Goal: Task Accomplishment & Management: Use online tool/utility

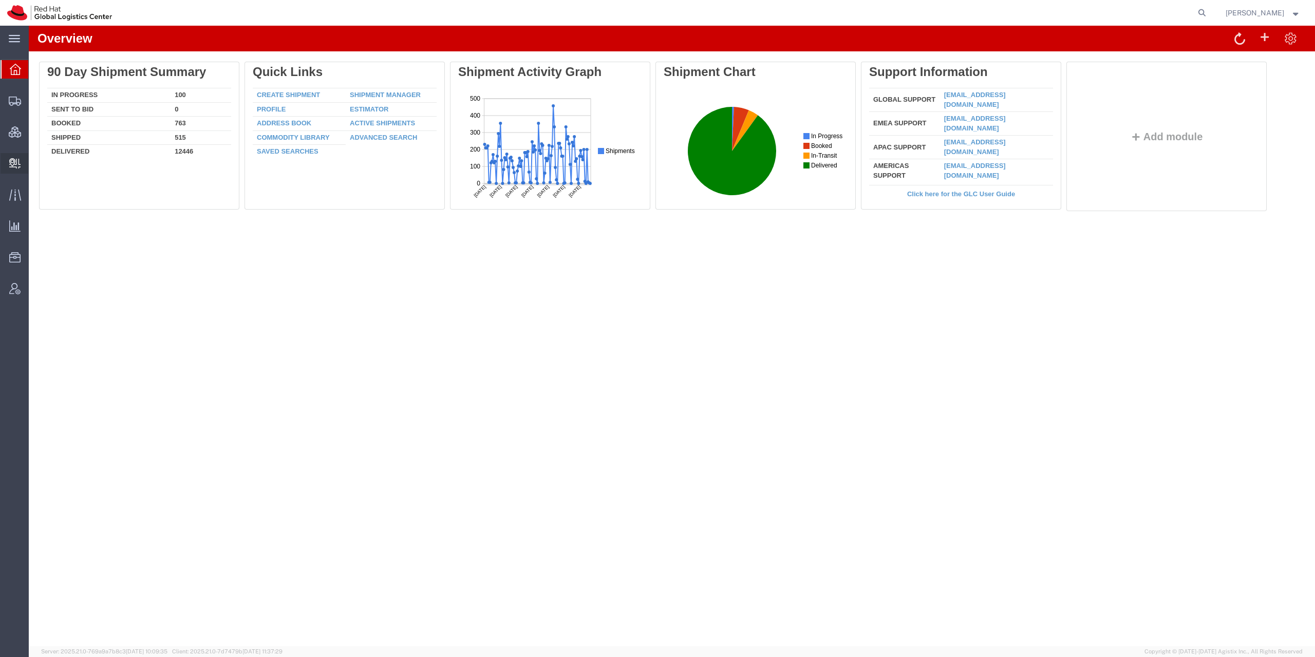
click at [11, 161] on icon at bounding box center [14, 163] width 11 height 10
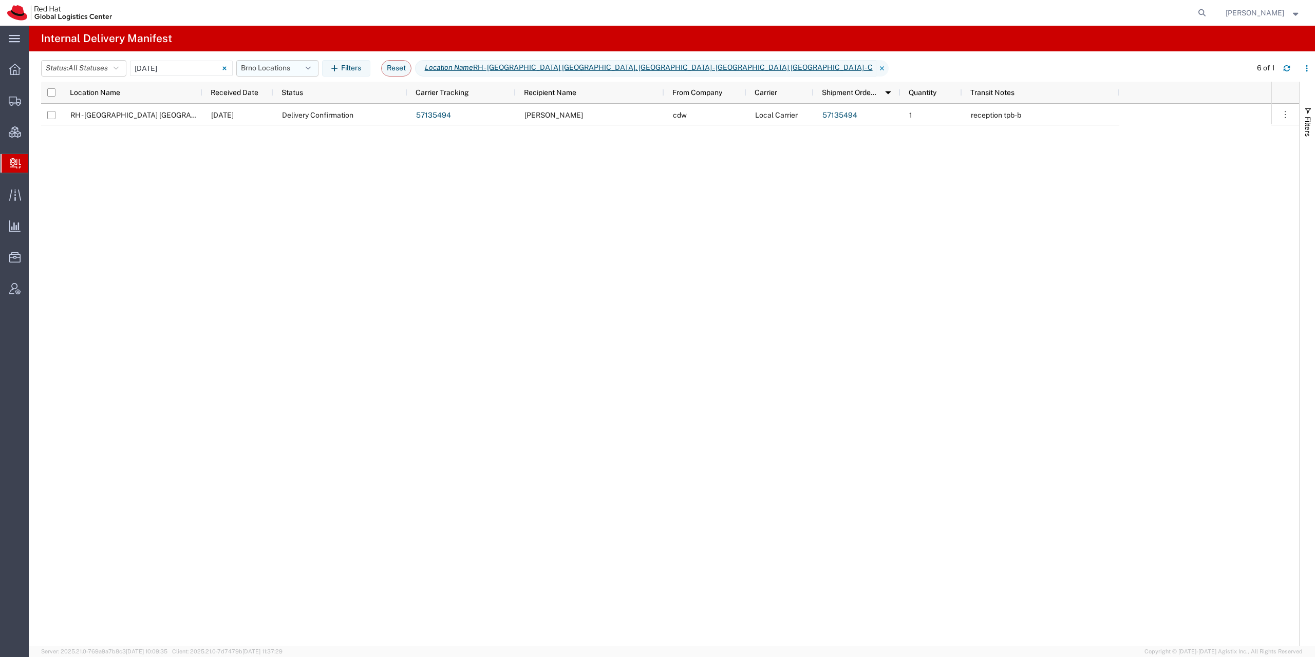
click at [278, 73] on button "Brno Locations" at bounding box center [277, 68] width 82 height 16
click at [283, 132] on span "Moje" at bounding box center [305, 132] width 135 height 19
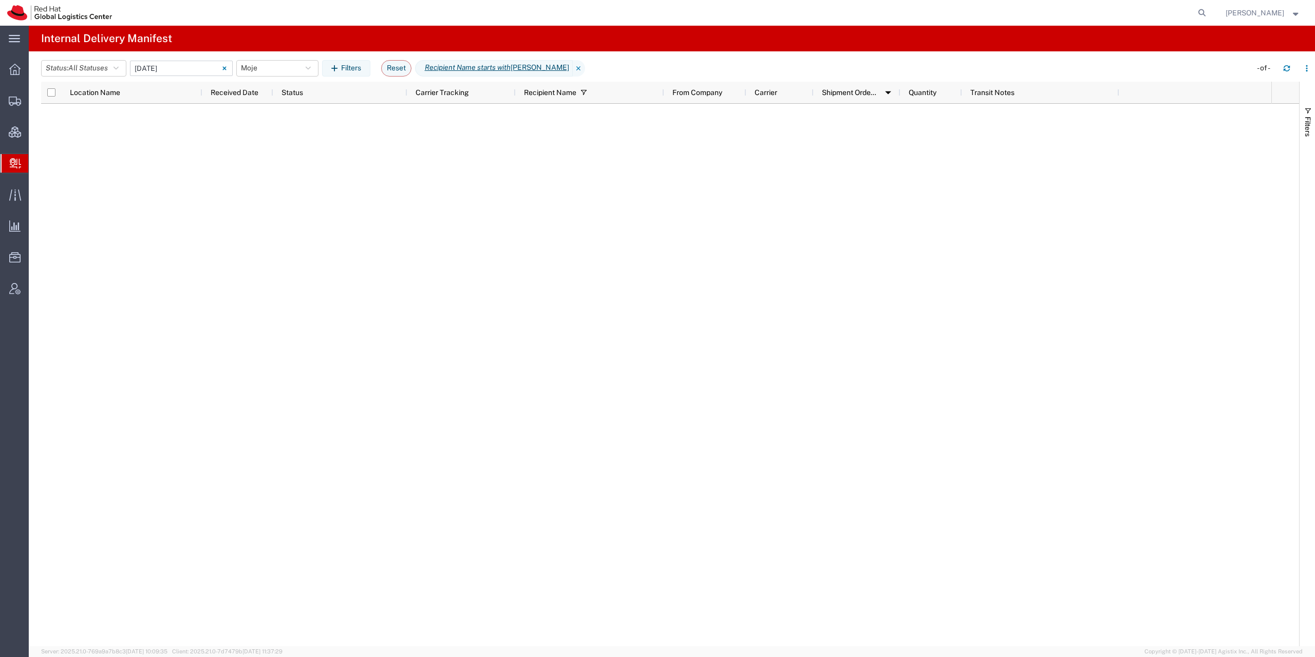
click at [167, 63] on input "10/15/2025 - 10/15/2025" at bounding box center [181, 68] width 103 height 15
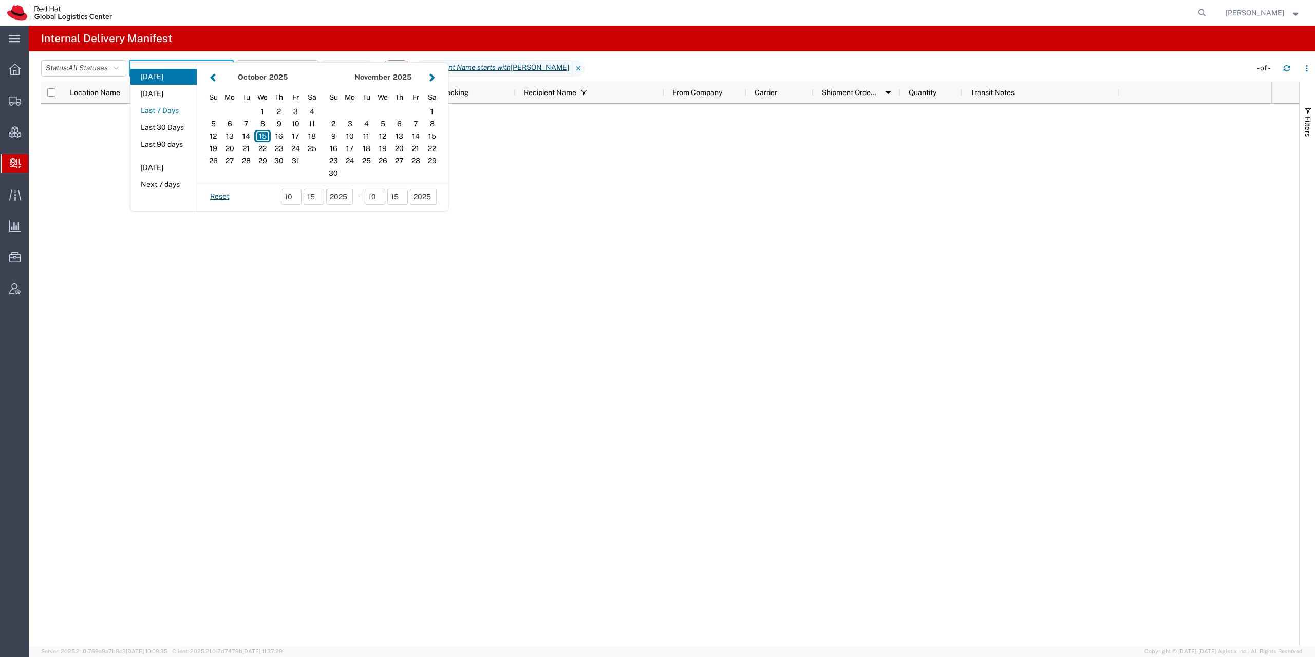
click at [174, 106] on button "Last 7 Days" at bounding box center [163, 111] width 66 height 16
type input "Last 7 Days"
type input "10/09/2025 - 10/15/2025"
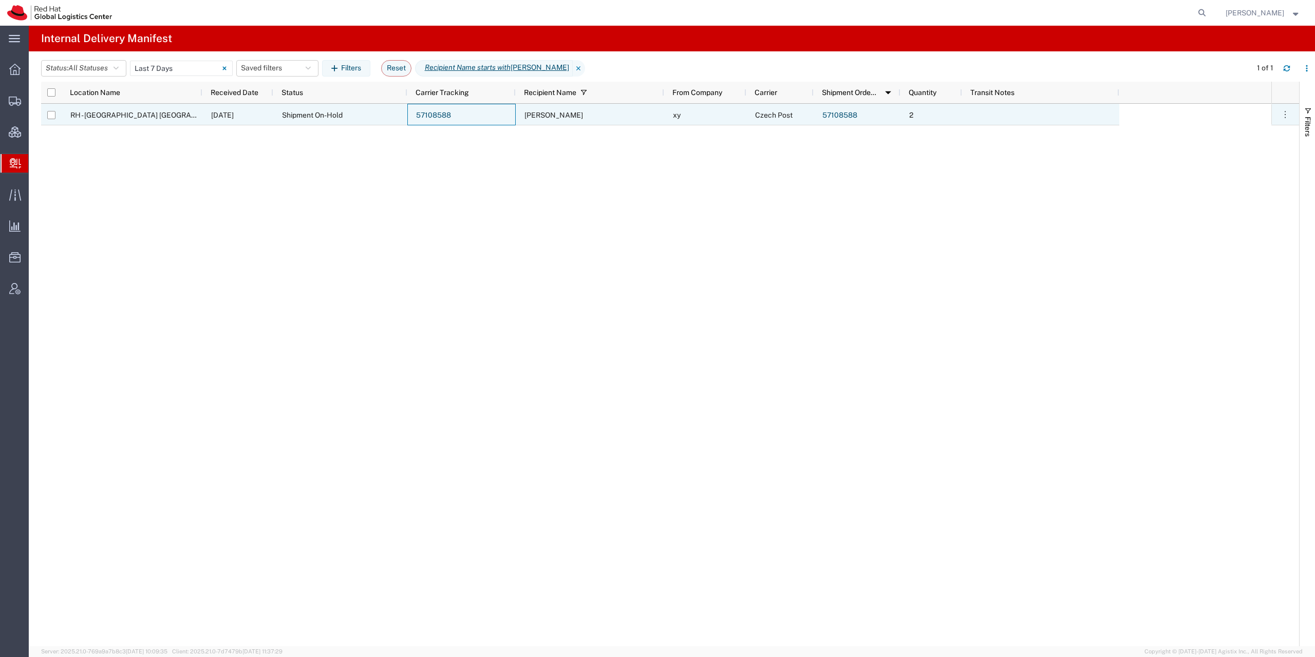
drag, startPoint x: 799, startPoint y: 145, endPoint x: 778, endPoint y: 161, distance: 26.4
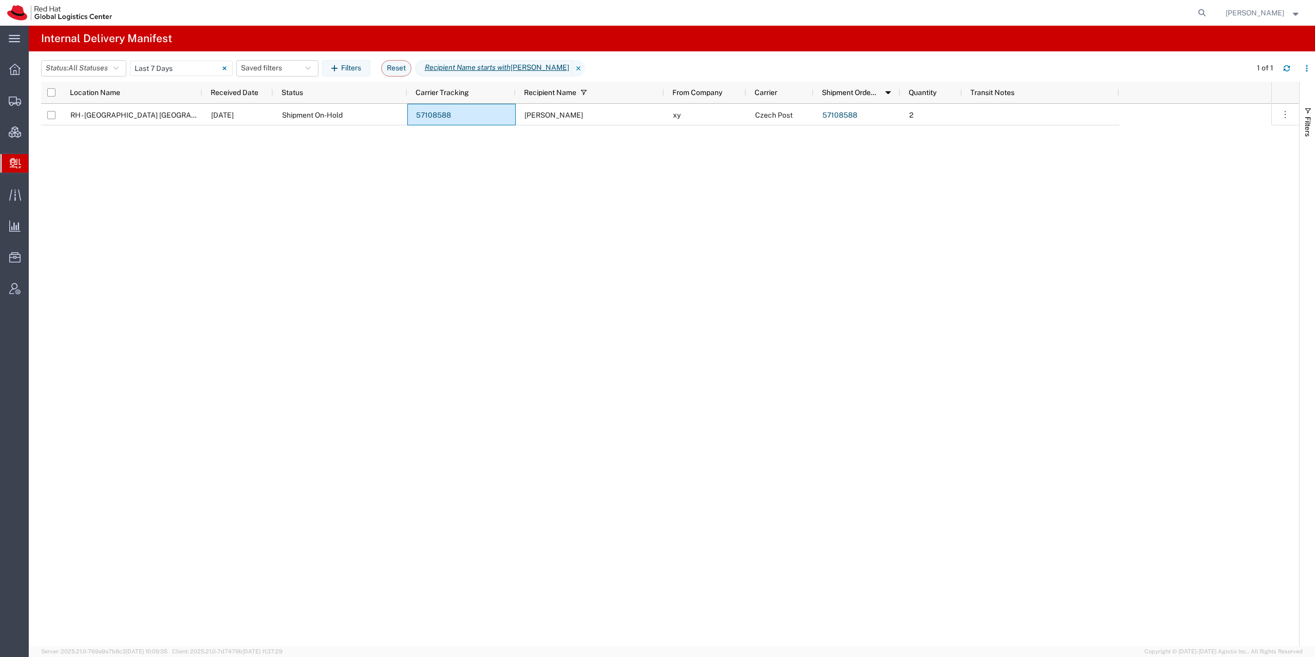
click at [682, 192] on div "RH - Brno - Tech Park Brno - C 10/13/2025 Shipment On-Hold 57108588 Eva Ruzicko…" at bounding box center [656, 375] width 1230 height 542
click at [1290, 71] on icon "button" at bounding box center [1286, 68] width 7 height 7
click at [9, 71] on div at bounding box center [15, 69] width 29 height 21
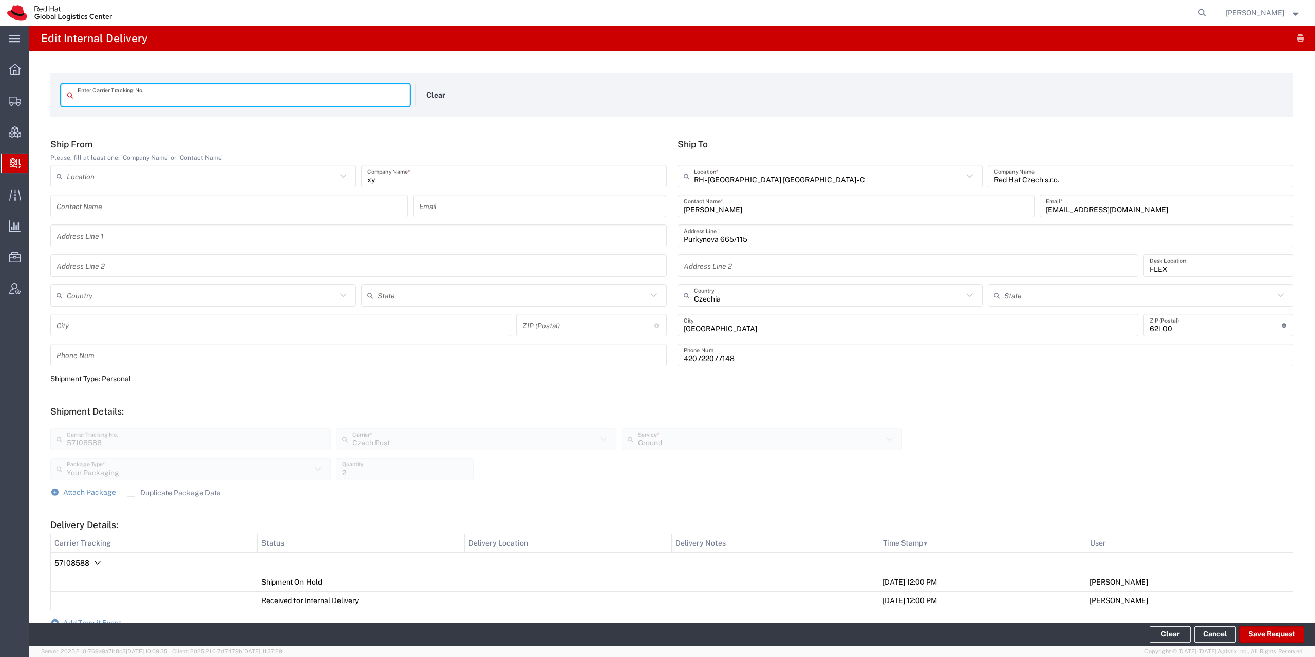
type input "57108588"
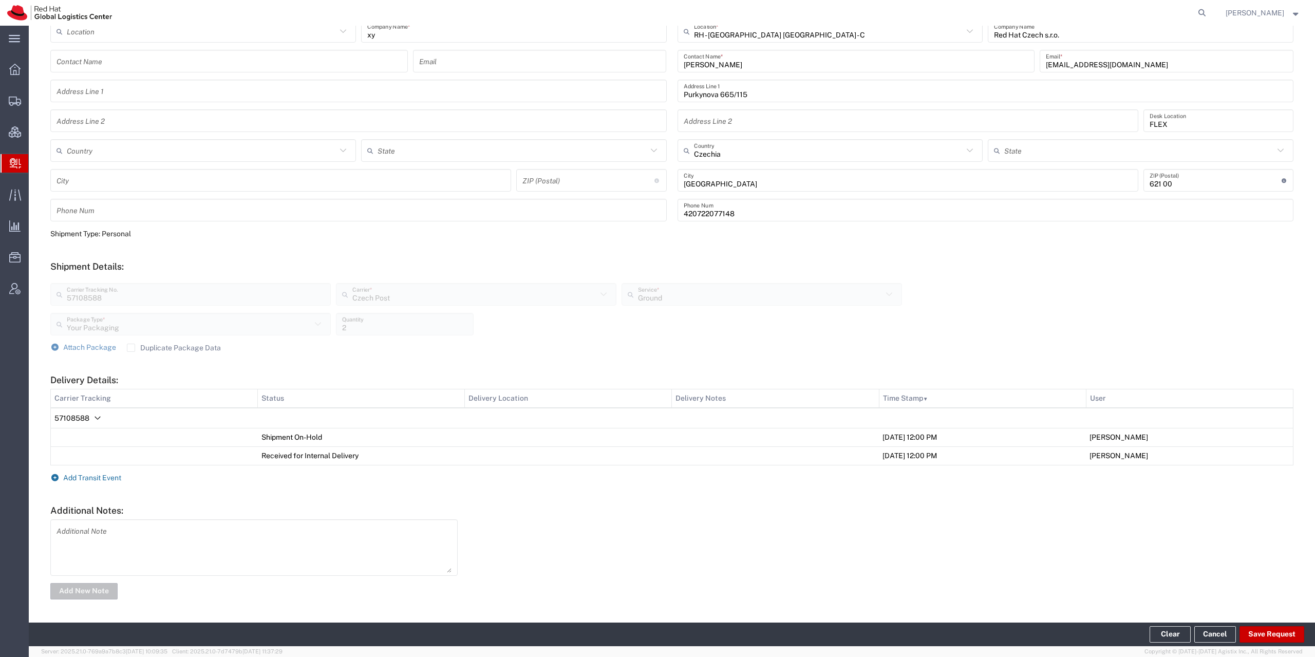
click at [87, 475] on span "Add Transit Event" at bounding box center [92, 478] width 58 height 8
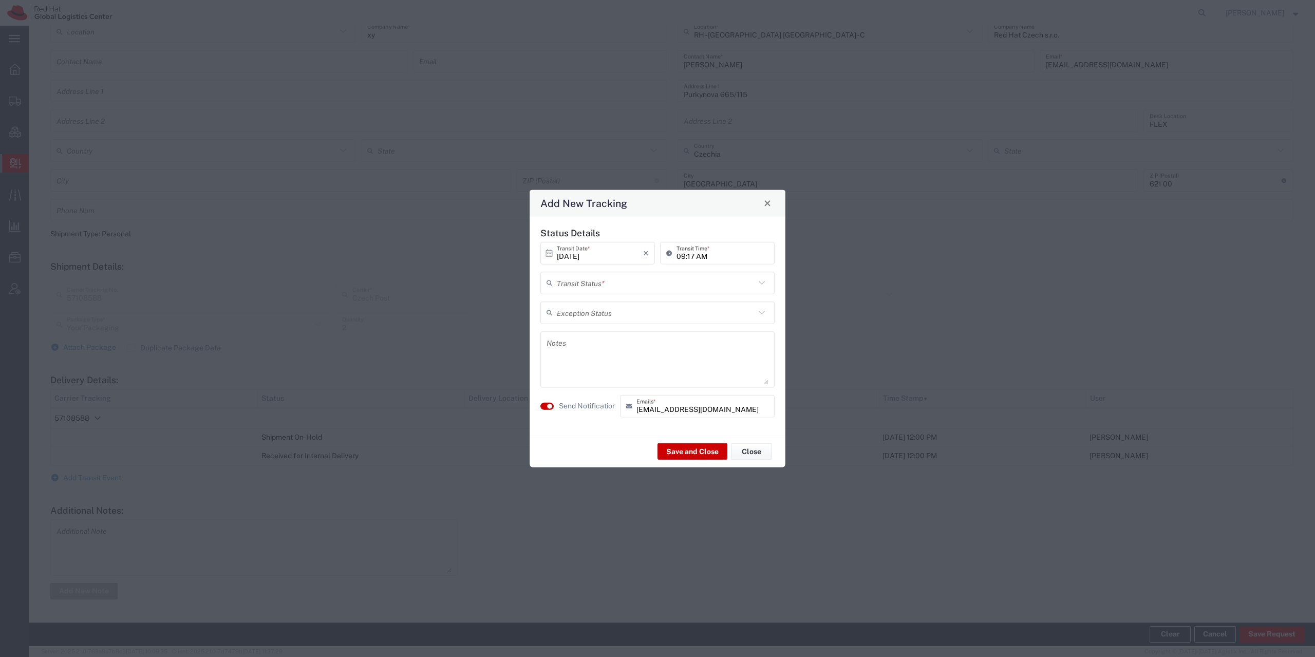
click at [603, 279] on input "text" at bounding box center [656, 283] width 198 height 18
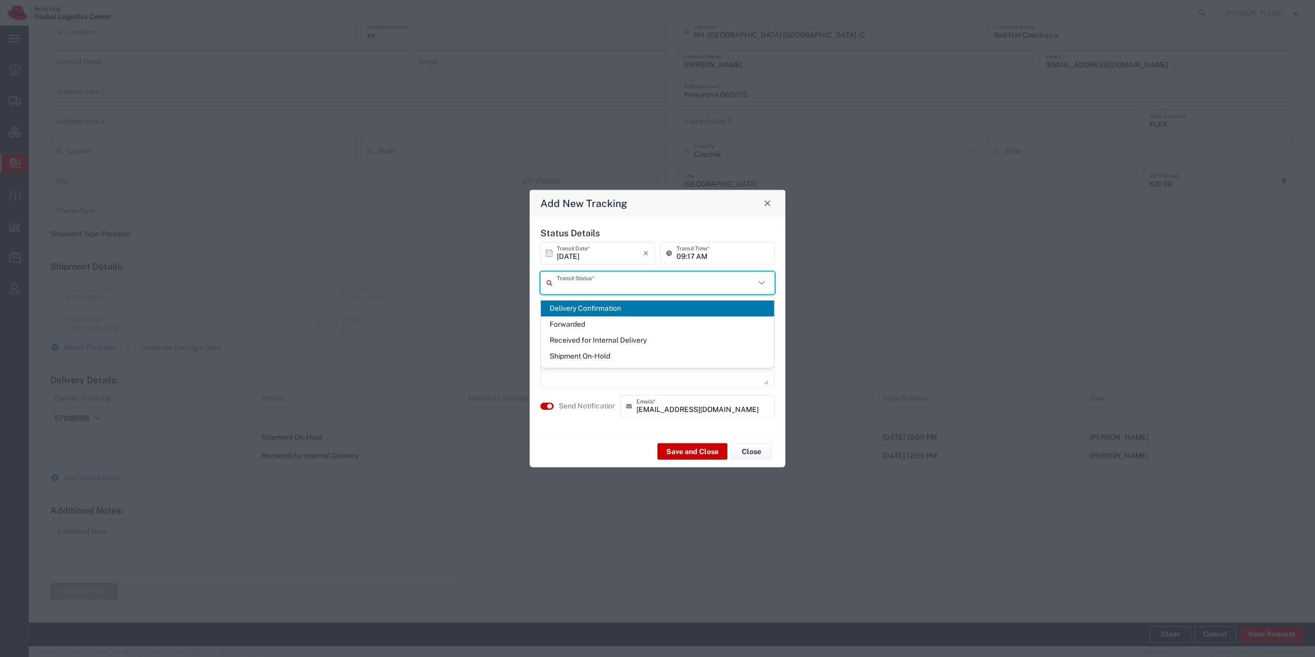
click at [593, 302] on span "Delivery Confirmation" at bounding box center [657, 308] width 233 height 16
type input "Delivery Confirmation"
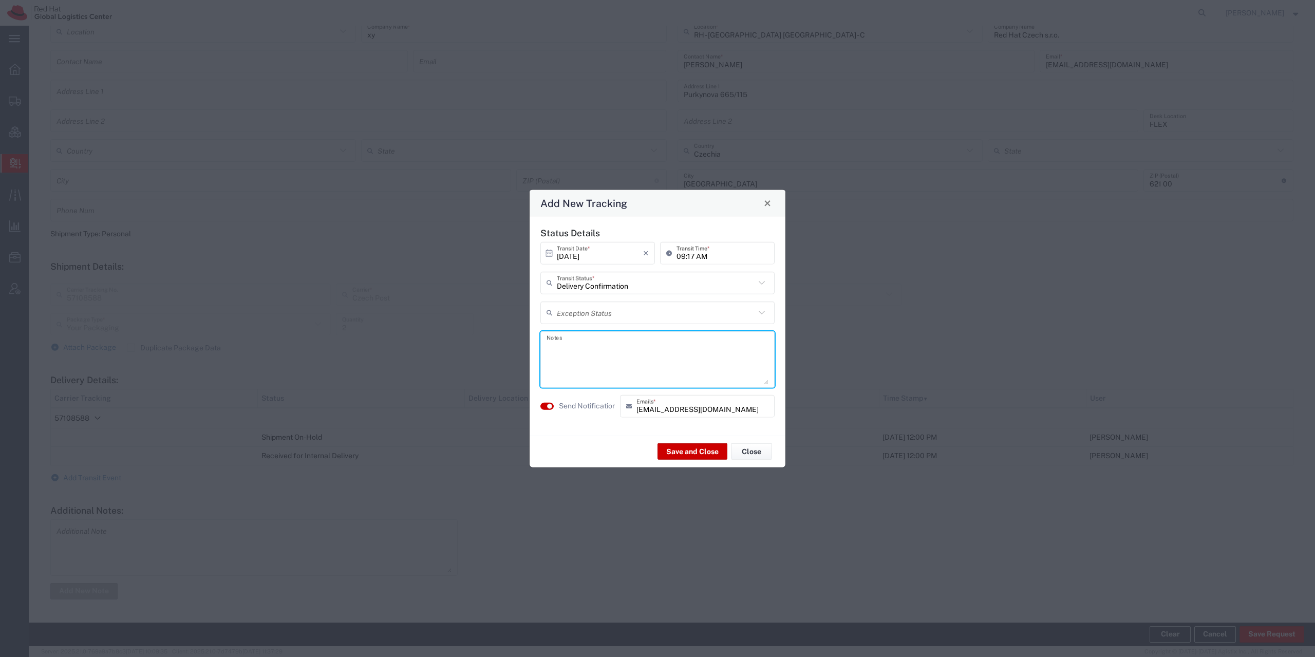
click at [591, 337] on textarea at bounding box center [658, 359] width 222 height 50
type textarea "Ruzickova"
click at [572, 406] on label "Send Notification" at bounding box center [588, 406] width 58 height 11
click at [674, 450] on button "Save and Close" at bounding box center [692, 451] width 70 height 16
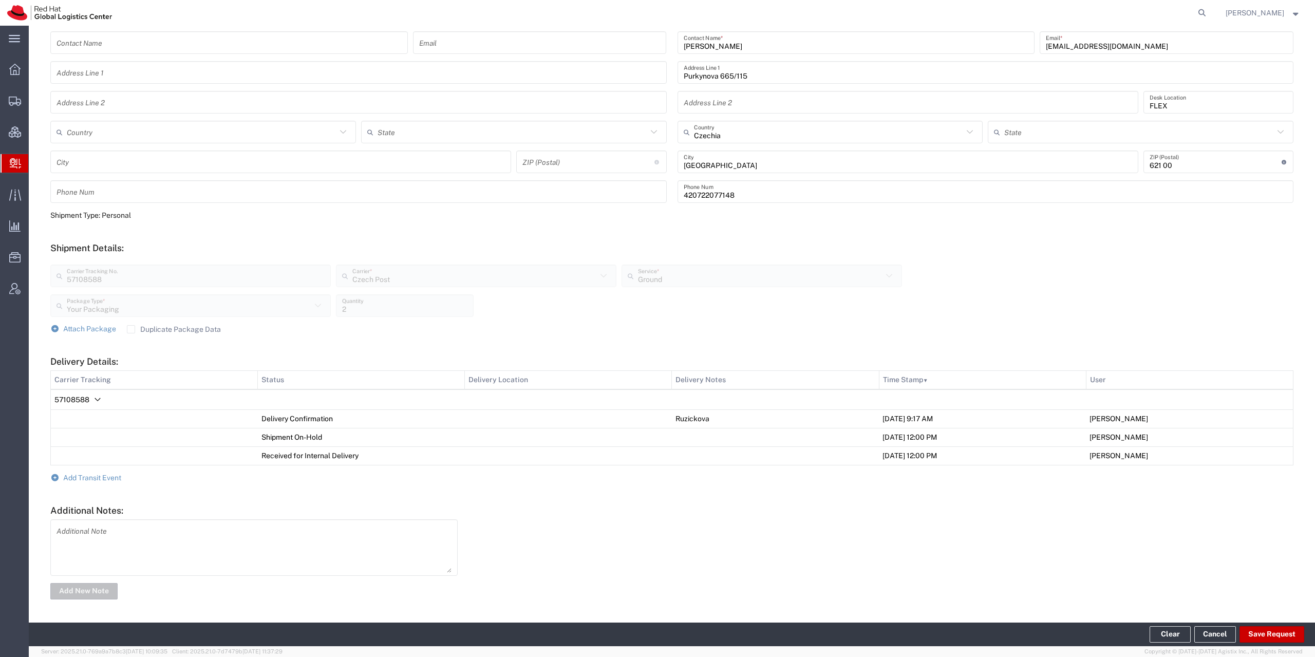
scroll to position [0, 0]
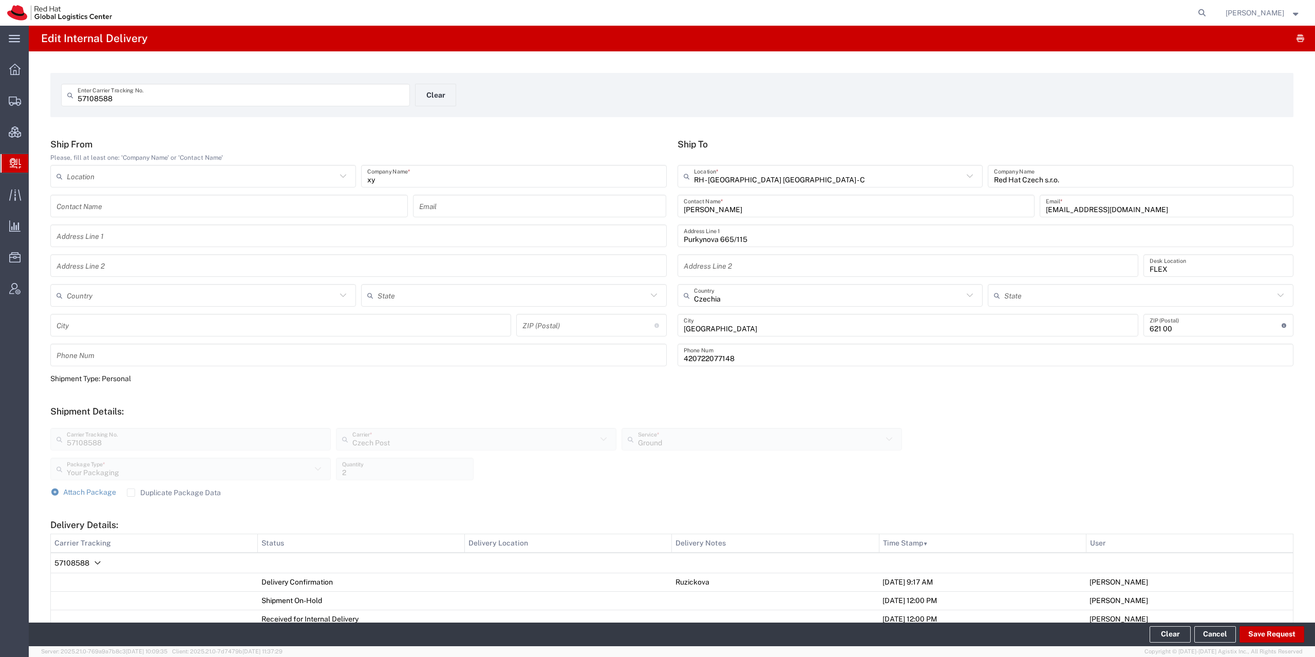
click at [648, 399] on form "Ship From Please, fill at least one: 'Company Name' or 'Contact Name' Location …" at bounding box center [671, 452] width 1243 height 626
